Goal: Find specific page/section: Find specific page/section

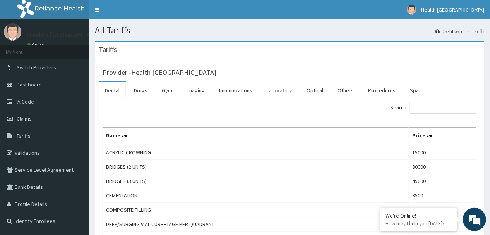
click at [277, 93] on link "Laboratory" at bounding box center [280, 90] width 38 height 16
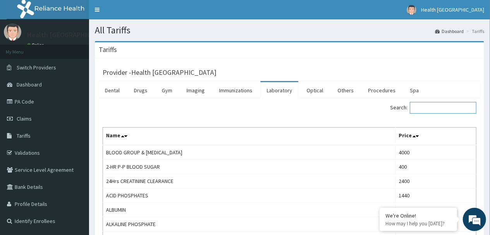
click at [424, 108] on input "Search:" at bounding box center [443, 108] width 67 height 12
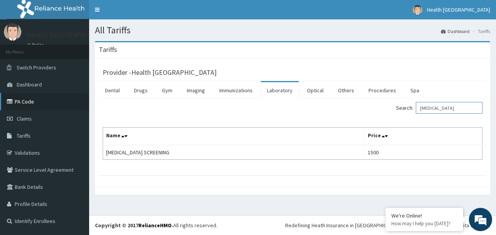
type input "hiv"
click at [41, 102] on link "PA Code" at bounding box center [44, 101] width 89 height 17
click at [43, 102] on link "PA Code" at bounding box center [44, 101] width 89 height 17
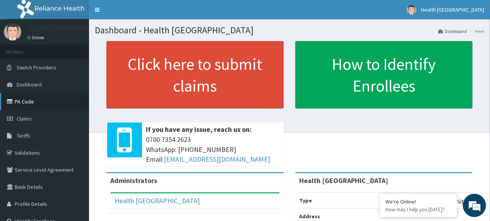
click at [57, 102] on link "PA Code" at bounding box center [44, 101] width 89 height 17
